Goal: Task Accomplishment & Management: Use online tool/utility

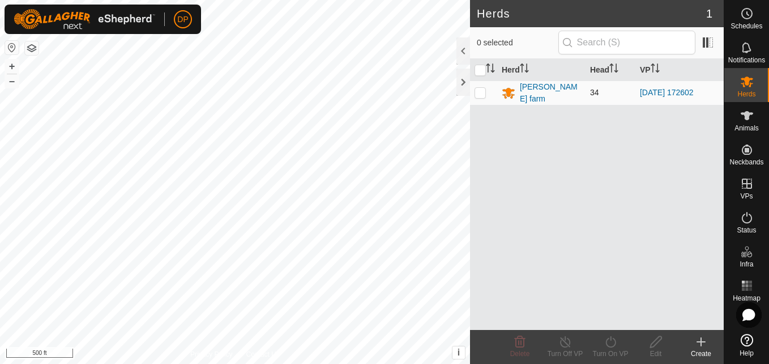
click at [479, 89] on p-checkbox at bounding box center [480, 92] width 11 height 9
checkbox input "true"
click at [610, 343] on icon at bounding box center [611, 342] width 14 height 14
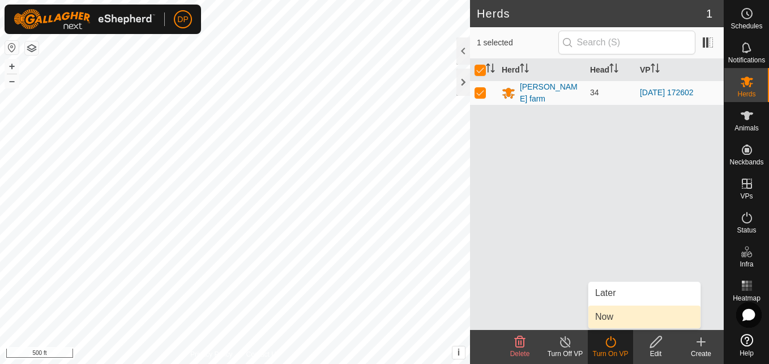
click at [612, 321] on link "Now" at bounding box center [644, 316] width 112 height 23
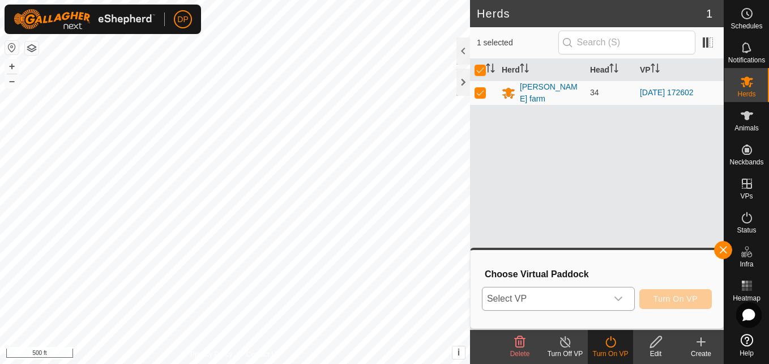
click at [620, 294] on icon "dropdown trigger" at bounding box center [618, 298] width 9 height 9
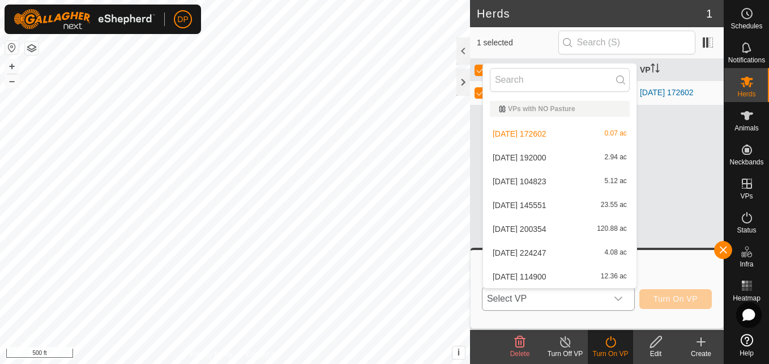
click at [614, 204] on li "[DATE] 145551 23.55 ac" at bounding box center [559, 205] width 153 height 23
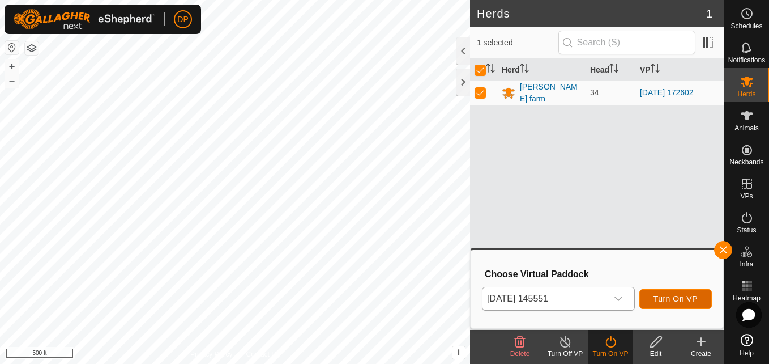
click at [684, 296] on span "Turn On VP" at bounding box center [675, 298] width 44 height 9
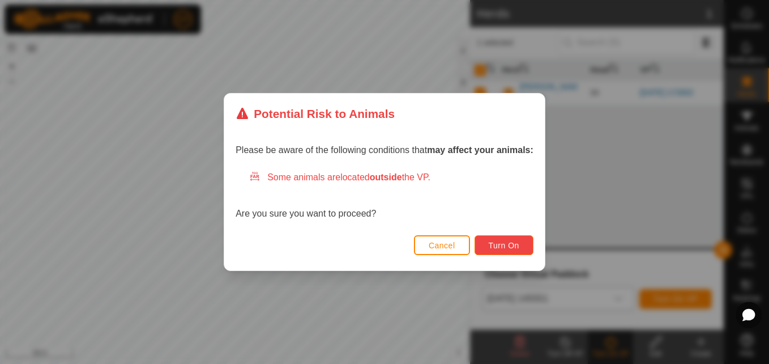
click at [495, 243] on span "Turn On" at bounding box center [504, 245] width 31 height 9
